Goal: Task Accomplishment & Management: Manage account settings

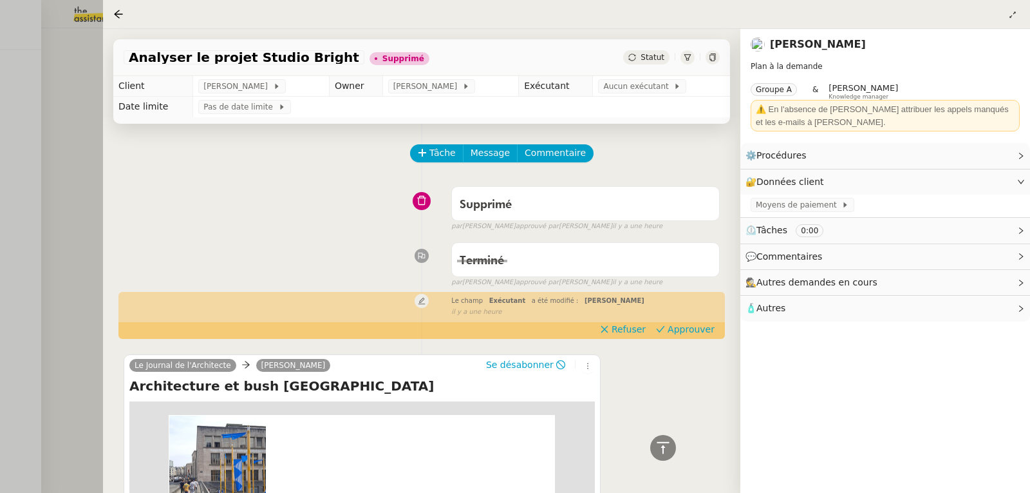
scroll to position [1067, 0]
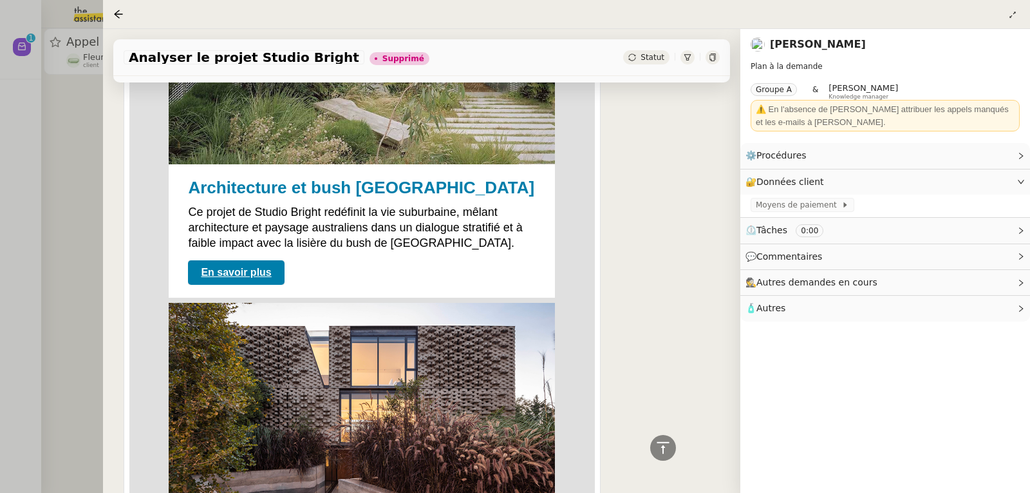
click at [79, 115] on div at bounding box center [515, 246] width 1030 height 493
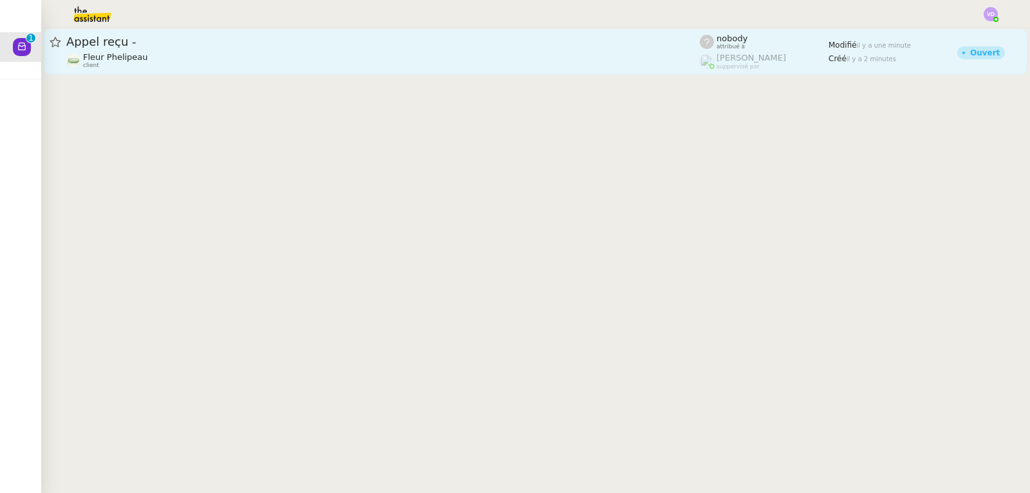
click at [151, 61] on div "Fleur Phelipeau client" at bounding box center [383, 60] width 634 height 17
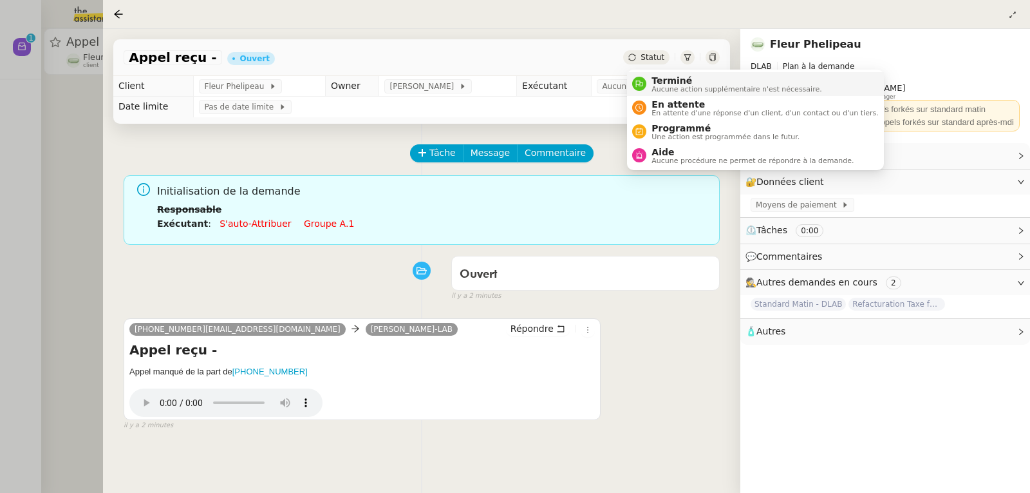
click at [673, 80] on span "Terminé" at bounding box center [737, 80] width 170 height 10
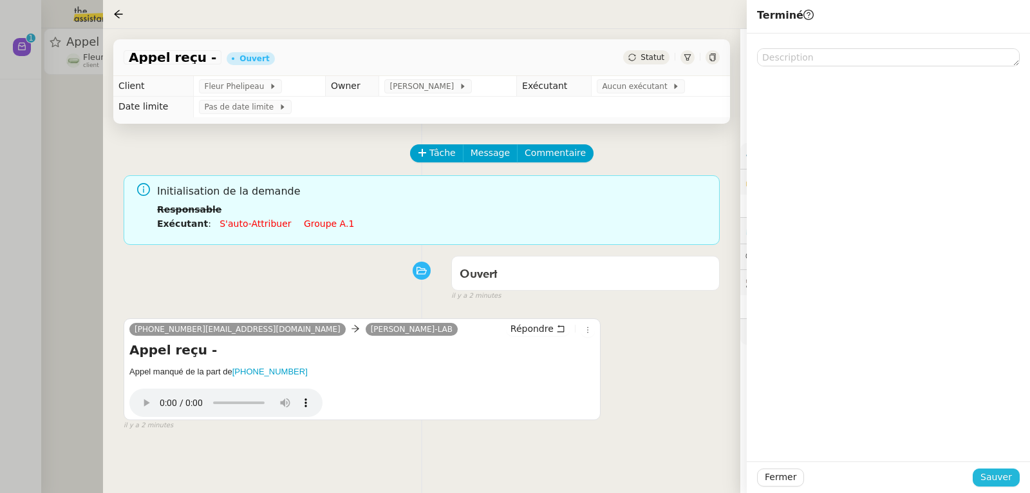
click at [1001, 478] on span "Sauver" at bounding box center [997, 476] width 32 height 15
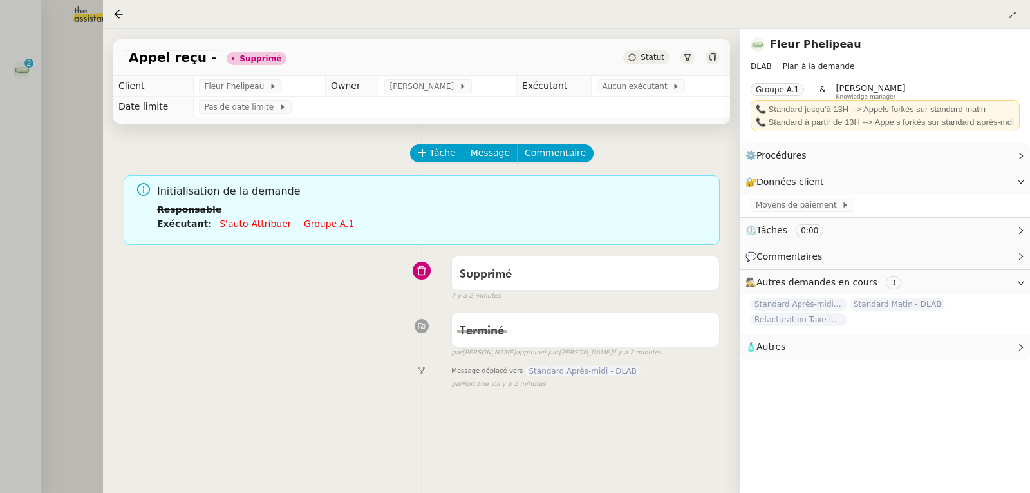
click at [12, 235] on div at bounding box center [515, 246] width 1030 height 493
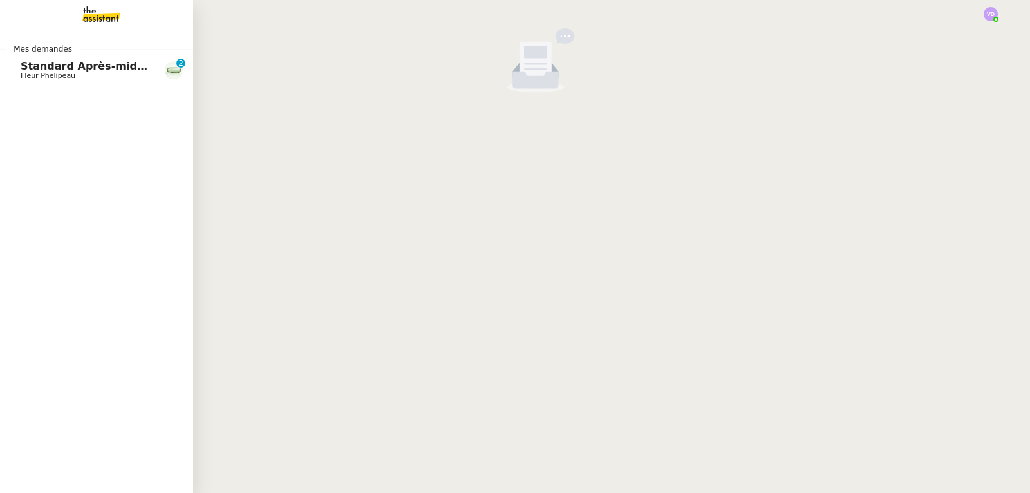
click at [23, 66] on span "Standard Après-midi - DLAB" at bounding box center [102, 66] width 162 height 12
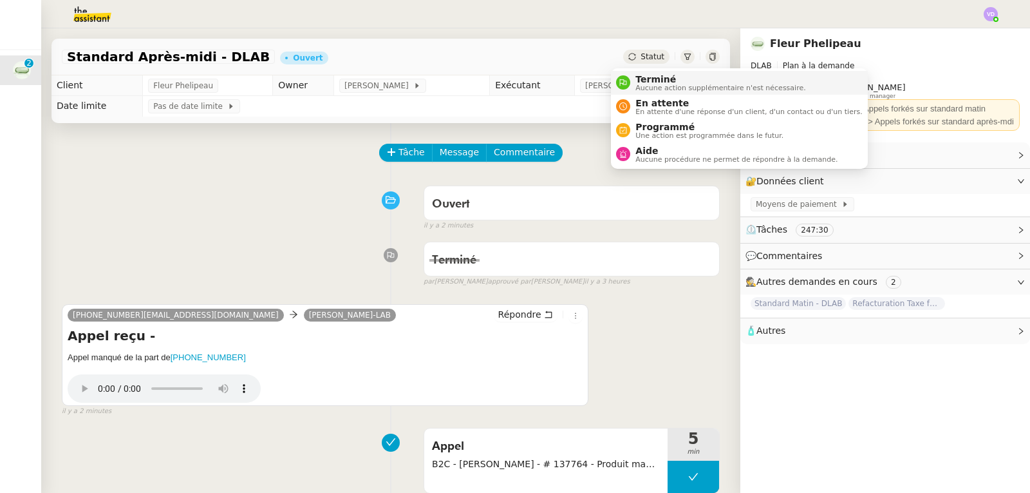
click at [668, 75] on span "Terminé" at bounding box center [720, 79] width 170 height 10
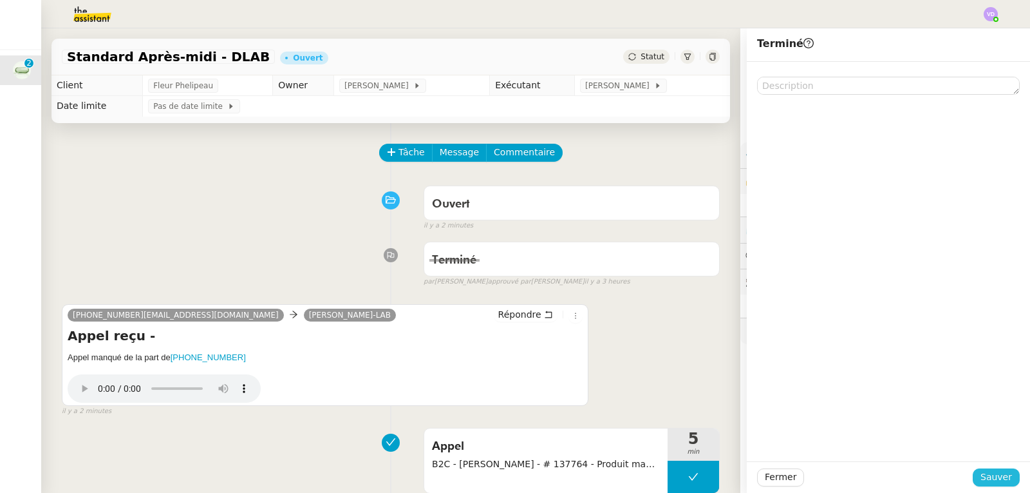
click at [1000, 482] on span "Sauver" at bounding box center [997, 476] width 32 height 15
